Goal: Transaction & Acquisition: Purchase product/service

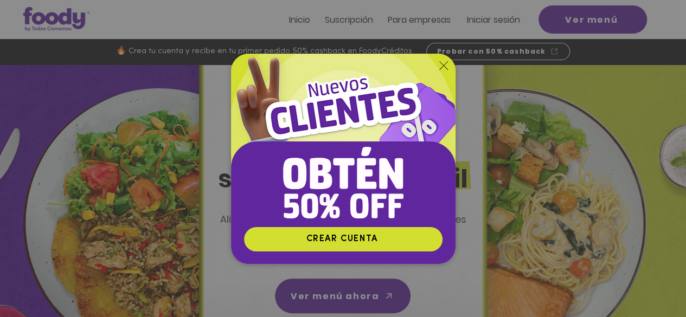
click at [458, 103] on div "Nuevos suscriptores 50% off" at bounding box center [343, 158] width 686 height 317
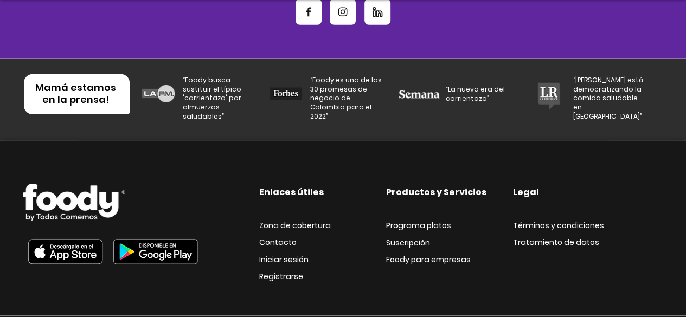
scroll to position [3745, 0]
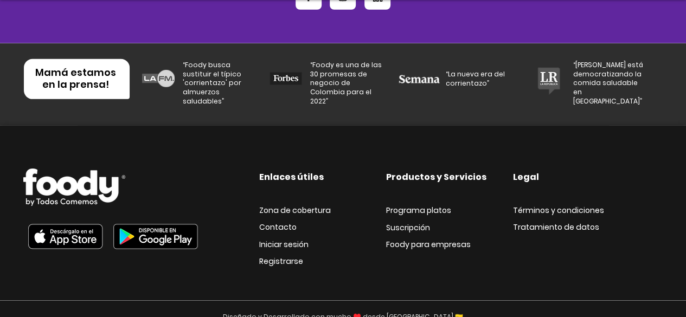
click at [294, 70] on img at bounding box center [285, 78] width 33 height 17
click at [77, 74] on span "Mamá estamos en la prensa!" at bounding box center [75, 79] width 81 height 26
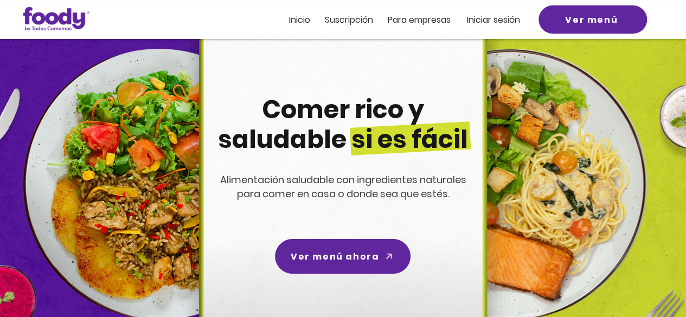
scroll to position [0, 0]
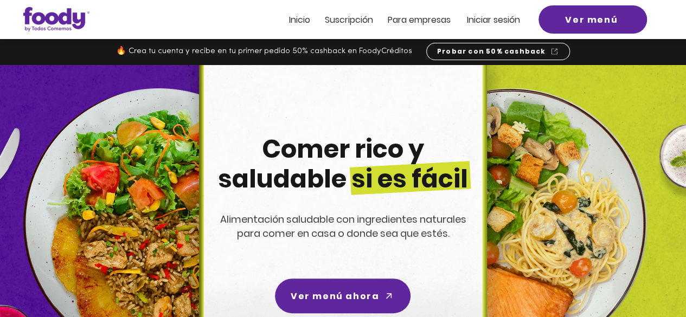
click at [523, 143] on img at bounding box center [511, 223] width 271 height 271
click at [52, 18] on img at bounding box center [56, 19] width 66 height 24
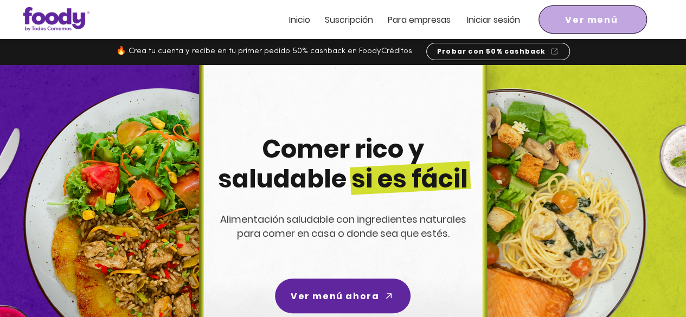
click at [583, 24] on span "Ver menú" at bounding box center [591, 20] width 53 height 14
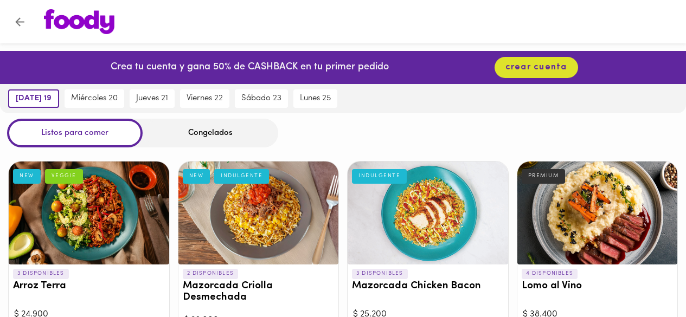
scroll to position [44, 0]
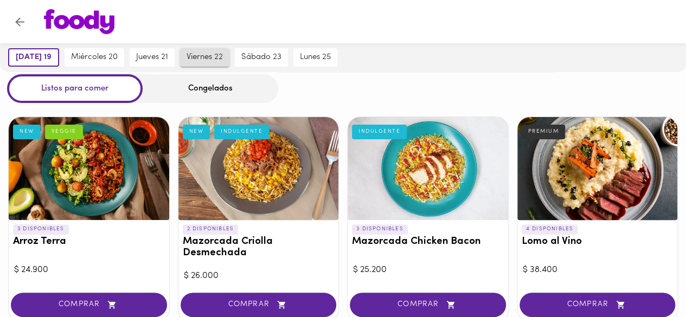
click at [214, 51] on button "viernes 22" at bounding box center [204, 57] width 49 height 18
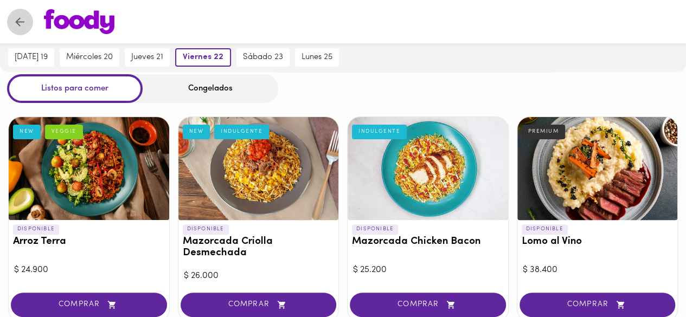
click at [16, 16] on icon "Volver" at bounding box center [20, 22] width 14 height 14
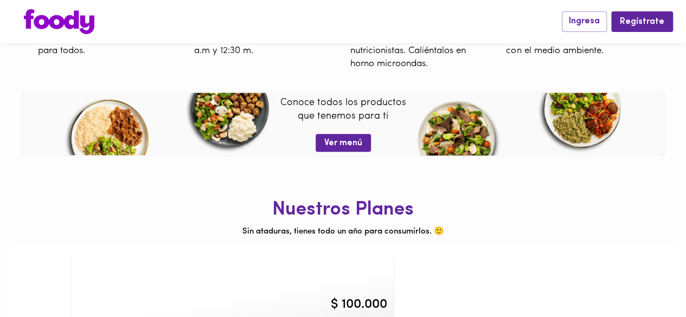
scroll to position [453, 0]
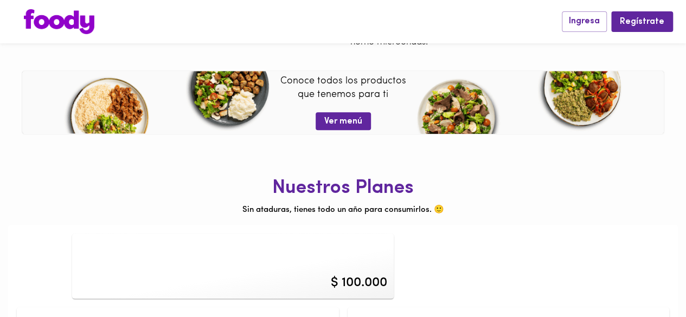
click at [54, 23] on img at bounding box center [59, 21] width 70 height 25
click at [565, 173] on div "Nuestros Planes Sin ataduras, tienes todo un año para consumirlos. 🙂 $ 100.000 …" at bounding box center [342, 301] width 669 height 307
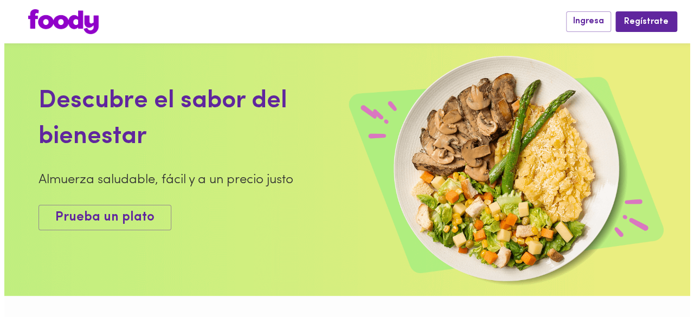
scroll to position [0, 0]
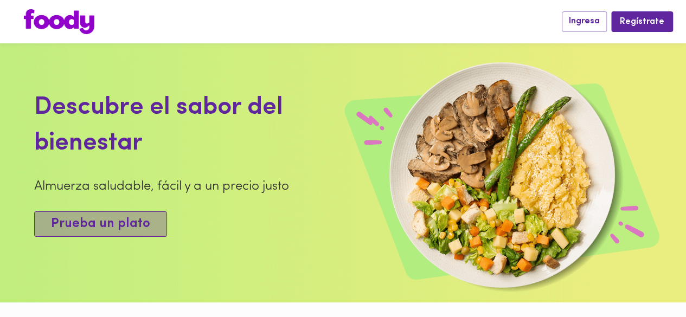
click at [107, 218] on span "Prueba un plato" at bounding box center [100, 224] width 99 height 16
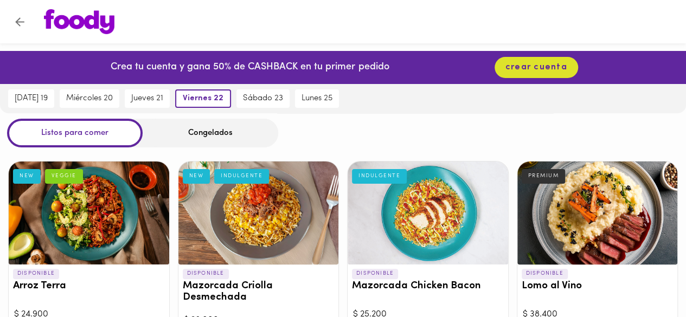
click at [37, 238] on div at bounding box center [89, 213] width 160 height 103
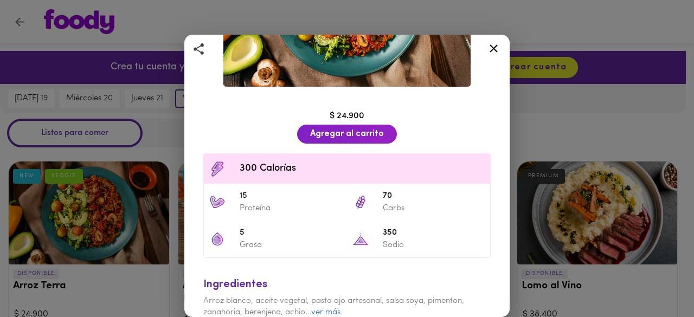
scroll to position [178, 0]
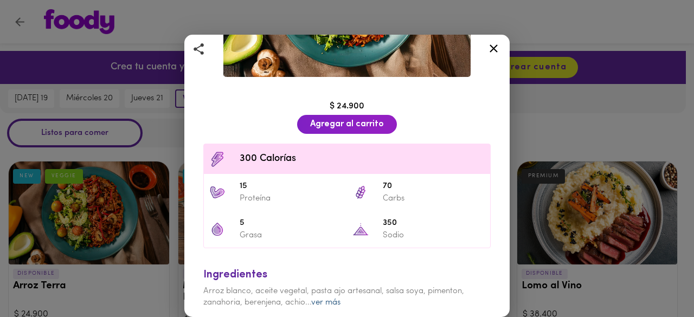
click at [332, 299] on link "ver más" at bounding box center [325, 303] width 29 height 8
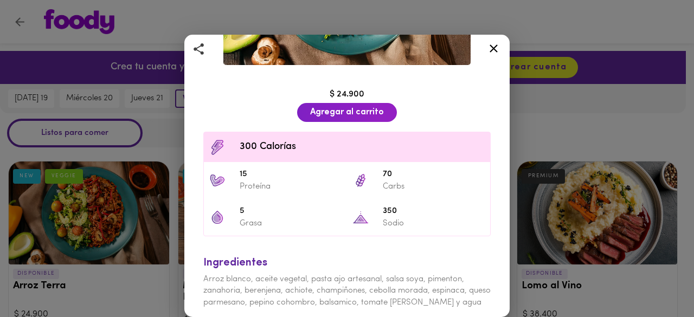
scroll to position [155, 0]
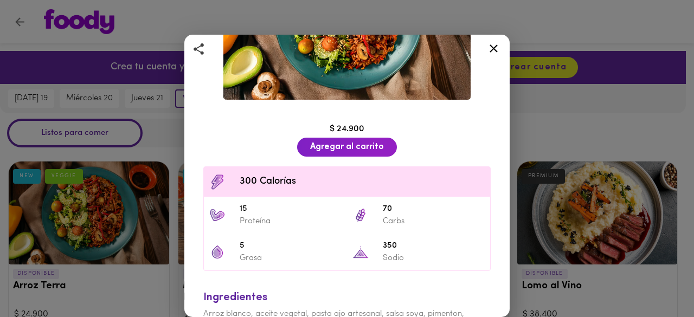
click at [494, 50] on icon at bounding box center [494, 49] width 14 height 14
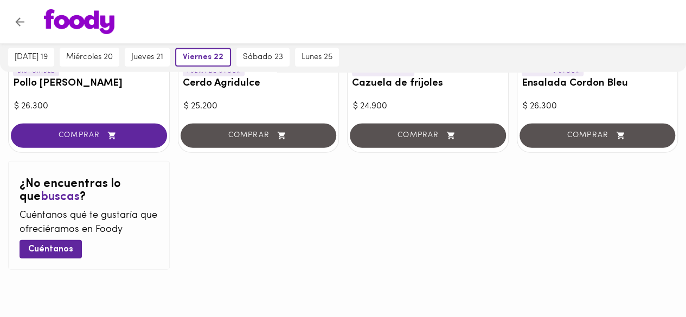
scroll to position [1237, 0]
